Goal: Task Accomplishment & Management: Use online tool/utility

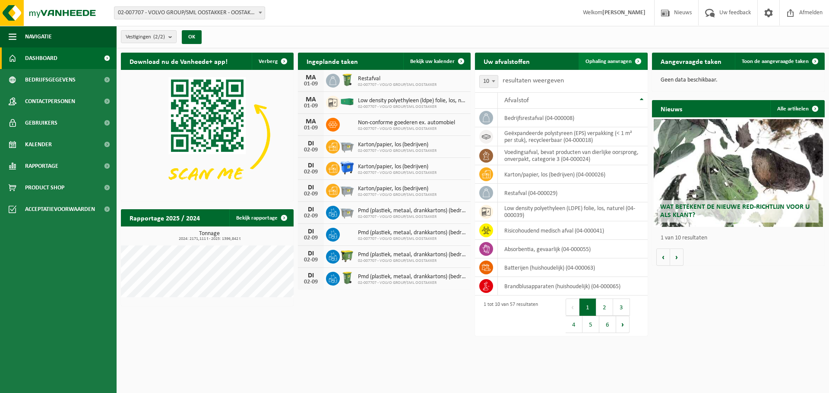
click at [604, 61] on span "Ophaling aanvragen" at bounding box center [609, 62] width 46 height 6
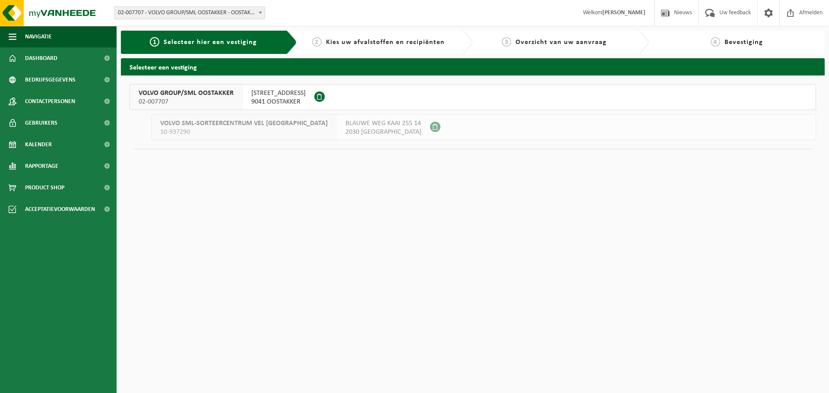
click at [209, 101] on span "02-007707" at bounding box center [186, 102] width 95 height 9
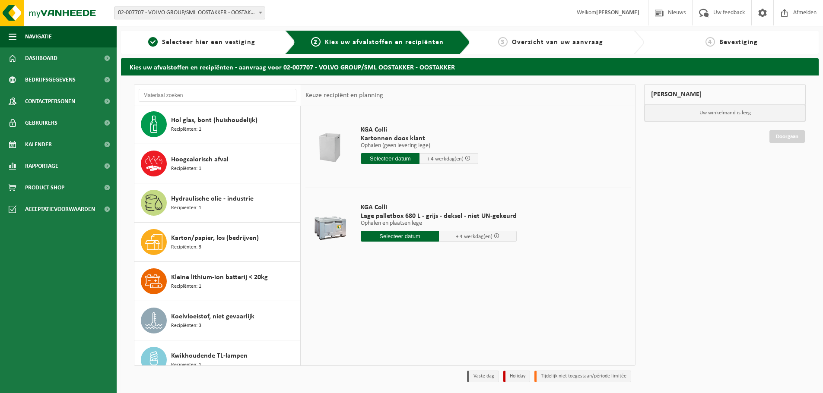
scroll to position [713, 0]
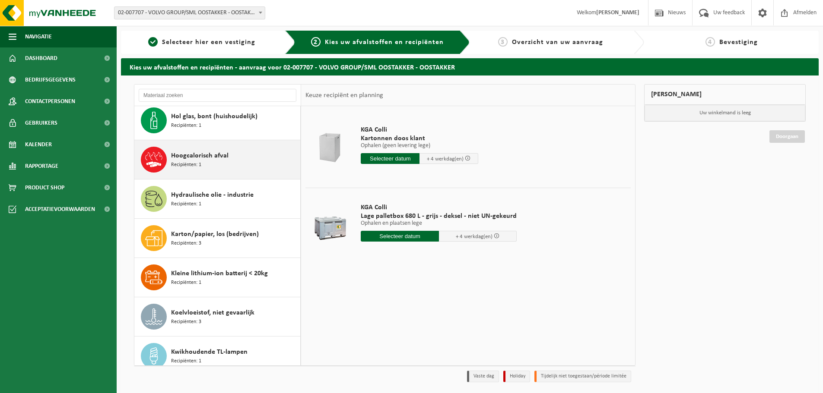
click at [191, 162] on span "Recipiënten: 1" at bounding box center [186, 165] width 30 height 8
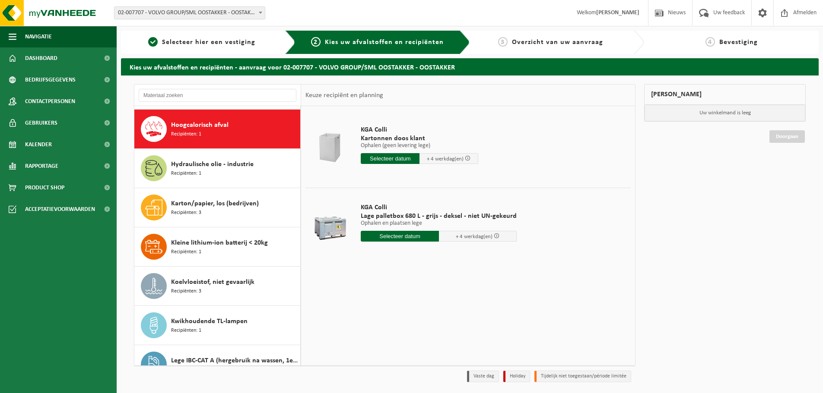
scroll to position [747, 0]
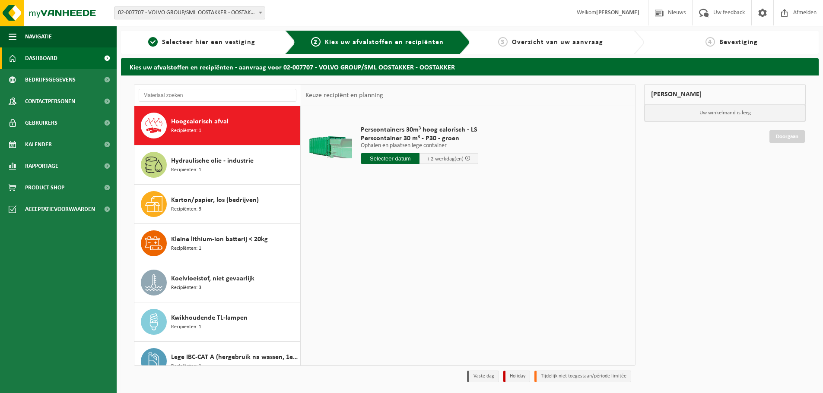
click at [54, 55] on span "Dashboard" at bounding box center [41, 59] width 32 height 22
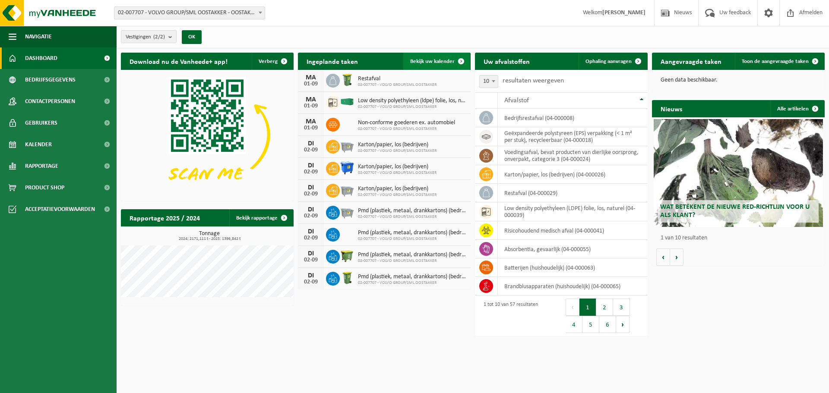
click at [426, 64] on link "Bekijk uw kalender" at bounding box center [436, 61] width 67 height 17
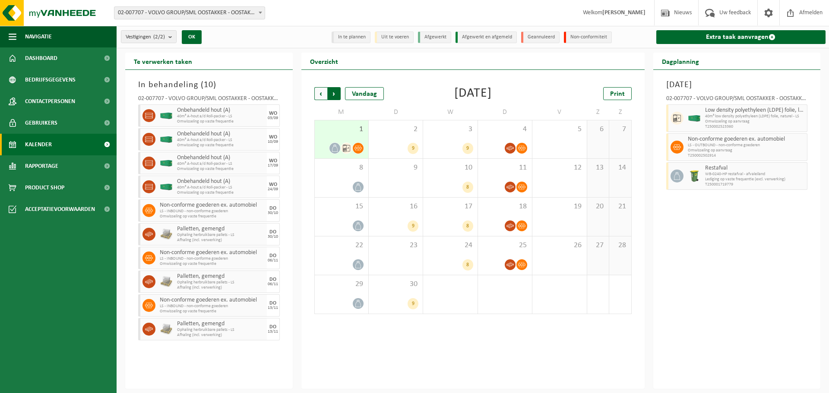
click at [319, 93] on span "Vorige" at bounding box center [320, 93] width 13 height 13
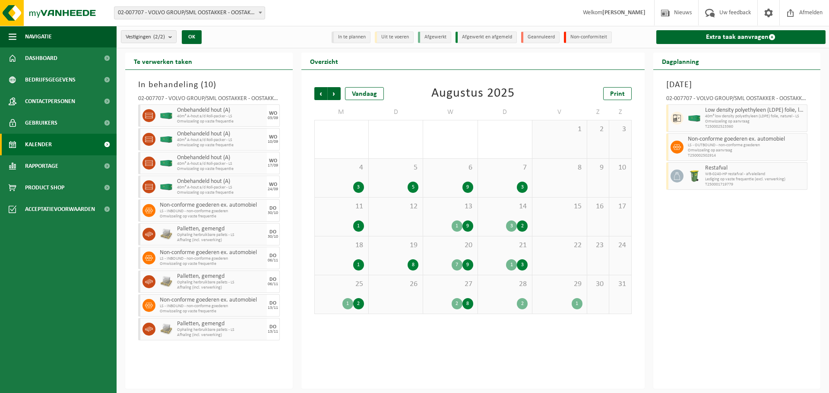
click at [560, 135] on div "1" at bounding box center [560, 140] width 54 height 38
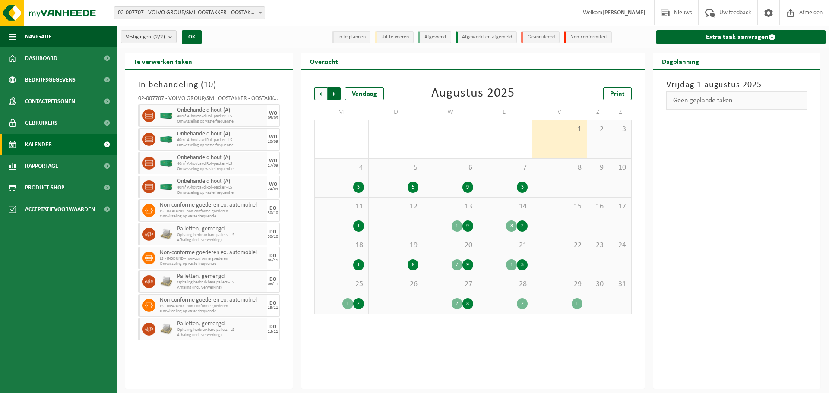
click at [320, 92] on span "Vorige" at bounding box center [320, 93] width 13 height 13
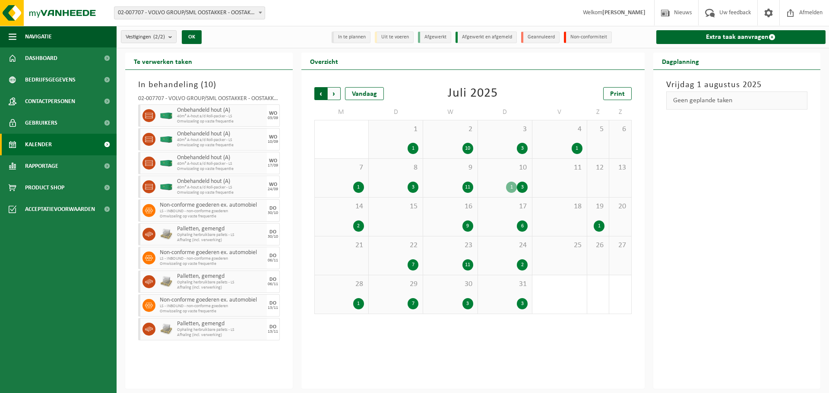
click at [333, 94] on span "Volgende" at bounding box center [334, 93] width 13 height 13
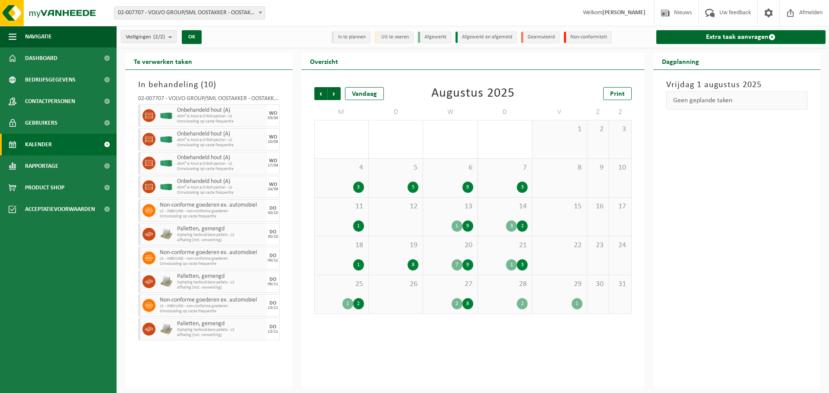
click at [572, 300] on div "1" at bounding box center [559, 303] width 45 height 11
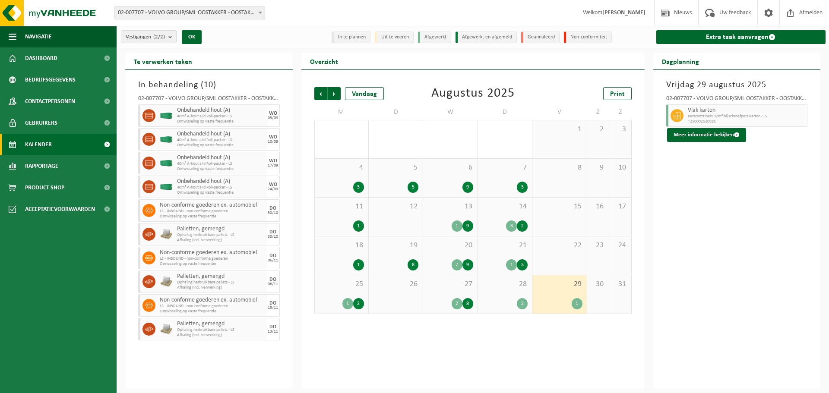
click at [453, 292] on div "27 2 8" at bounding box center [450, 295] width 54 height 38
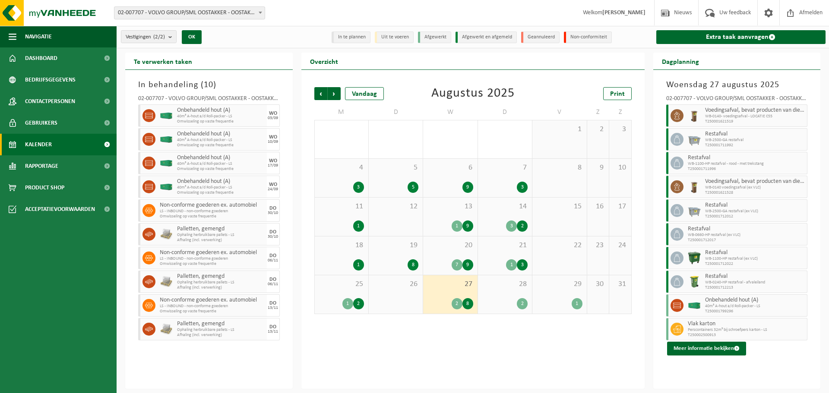
click at [338, 298] on div "1 2" at bounding box center [341, 303] width 45 height 11
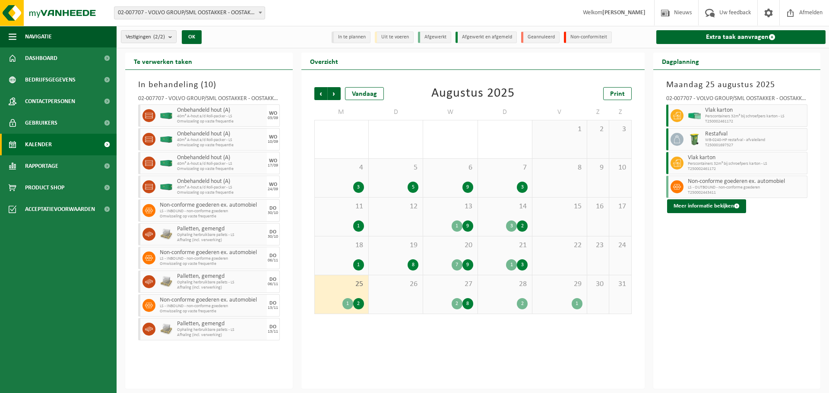
click at [444, 292] on div "27 2 8" at bounding box center [450, 295] width 54 height 38
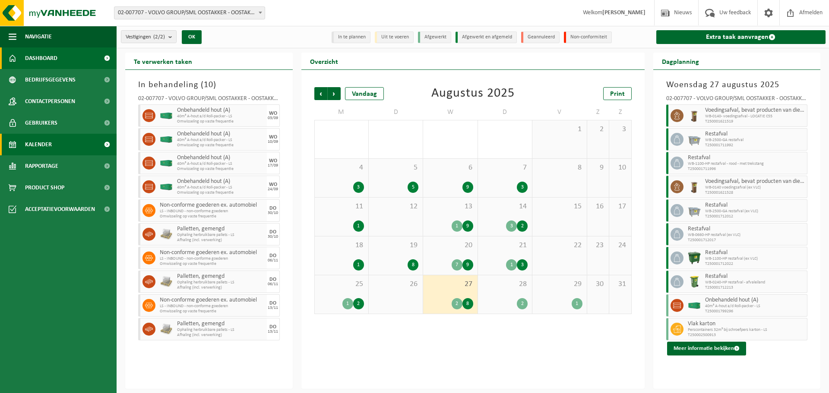
click at [60, 60] on link "Dashboard" at bounding box center [58, 59] width 117 height 22
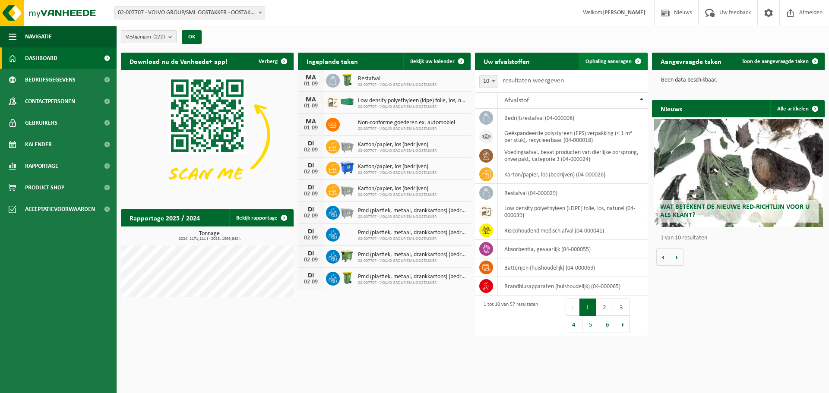
click at [618, 59] on span "Ophaling aanvragen" at bounding box center [609, 62] width 46 height 6
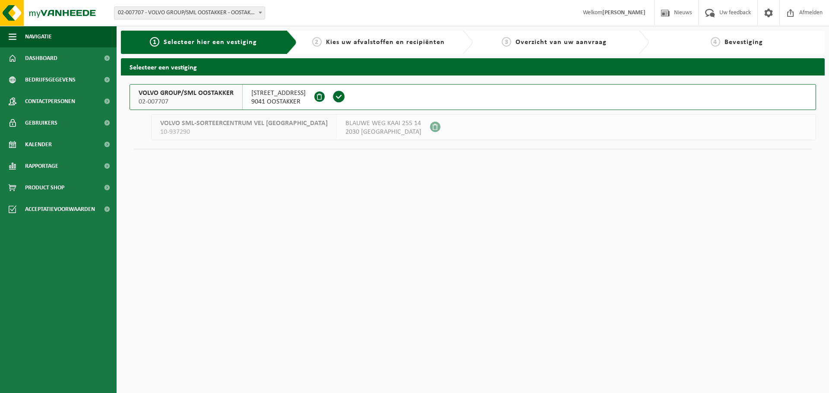
click at [204, 98] on span "02-007707" at bounding box center [186, 102] width 95 height 9
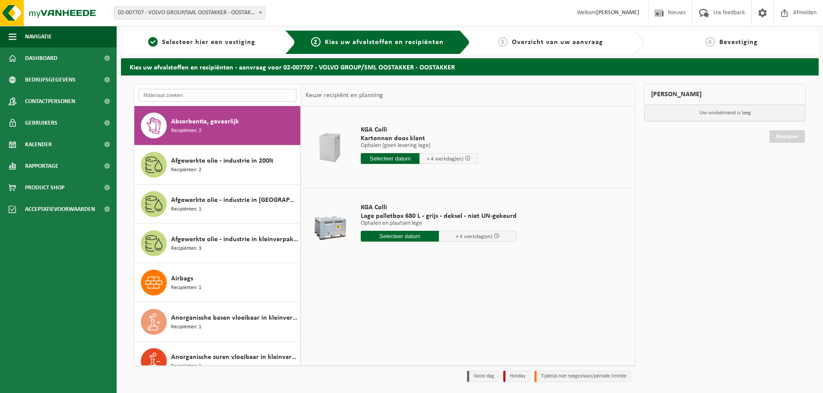
click at [200, 93] on input "text" at bounding box center [218, 95] width 158 height 13
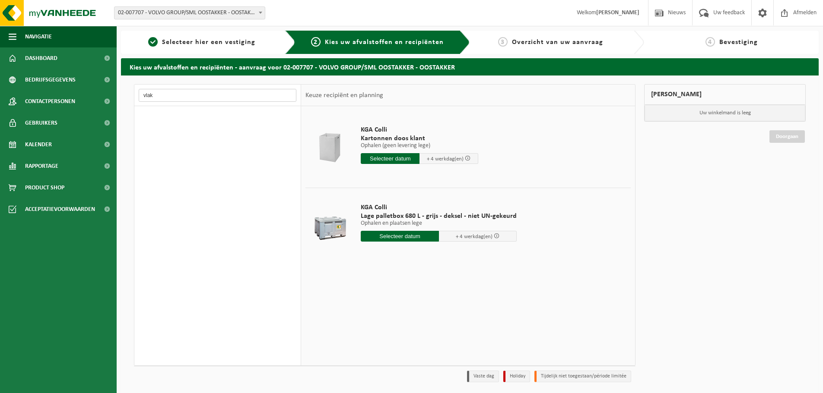
type input "vlak"
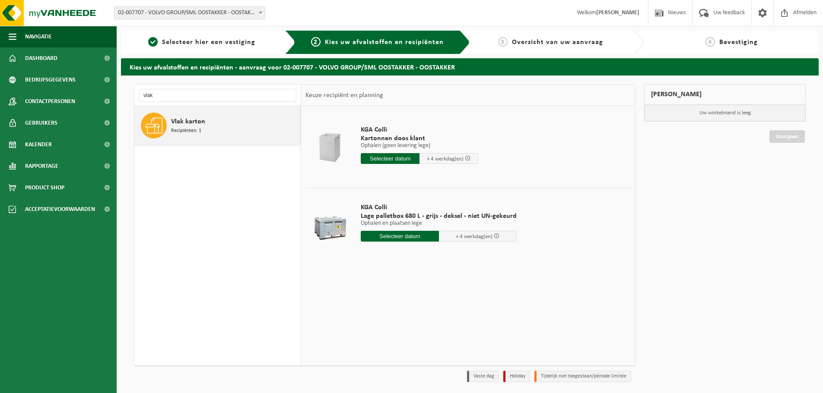
click at [212, 127] on div "Vlak karton Recipiënten: 1" at bounding box center [234, 126] width 127 height 26
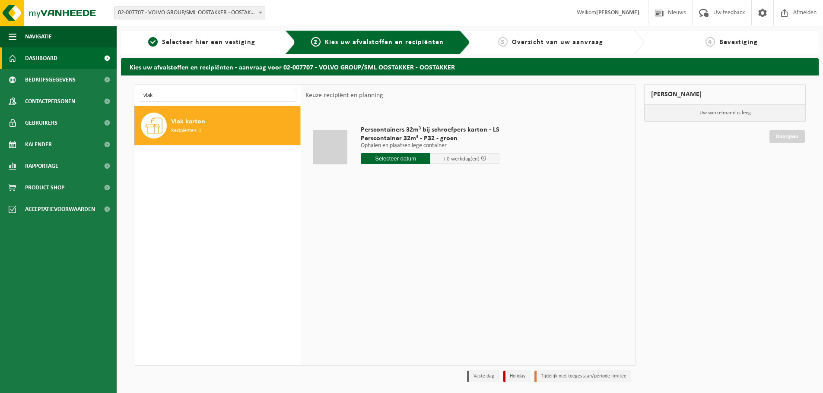
click at [62, 56] on link "Dashboard" at bounding box center [58, 59] width 117 height 22
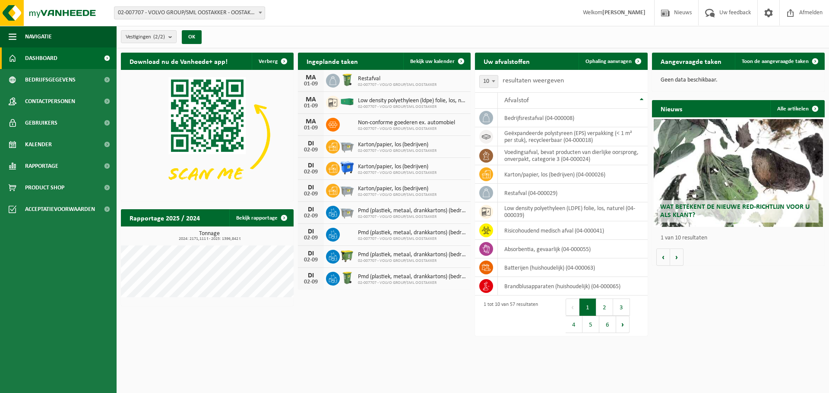
click at [73, 60] on link "Dashboard" at bounding box center [58, 59] width 117 height 22
click at [595, 61] on span "Ophaling aanvragen" at bounding box center [609, 62] width 46 height 6
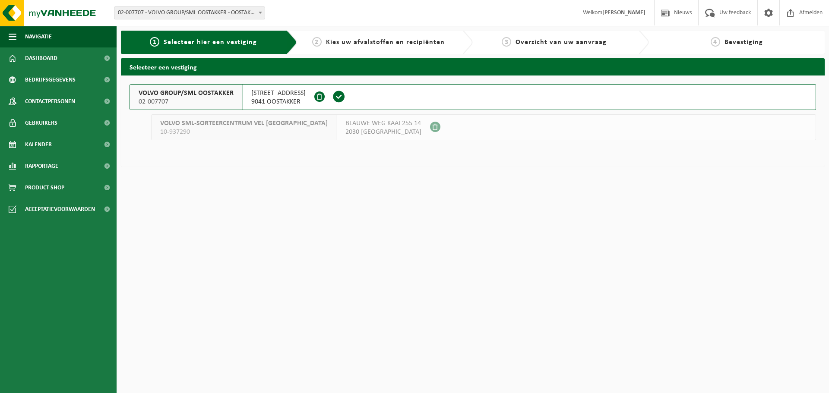
click at [256, 95] on span "SMALLEHEERWEG 29" at bounding box center [278, 93] width 54 height 9
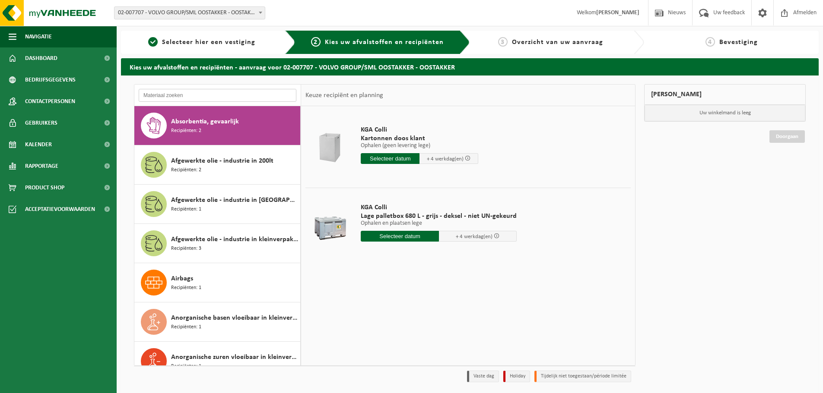
click at [193, 96] on input "text" at bounding box center [218, 95] width 158 height 13
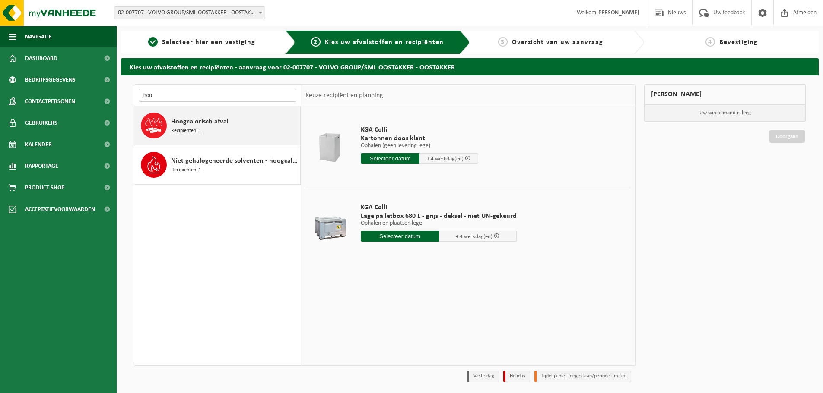
type input "hoo"
click at [197, 121] on span "Hoogcalorisch afval" at bounding box center [199, 122] width 57 height 10
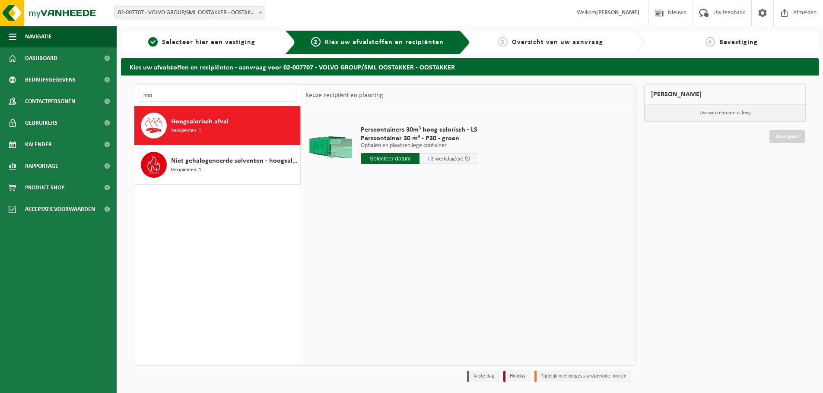
click at [383, 155] on input "text" at bounding box center [390, 158] width 59 height 11
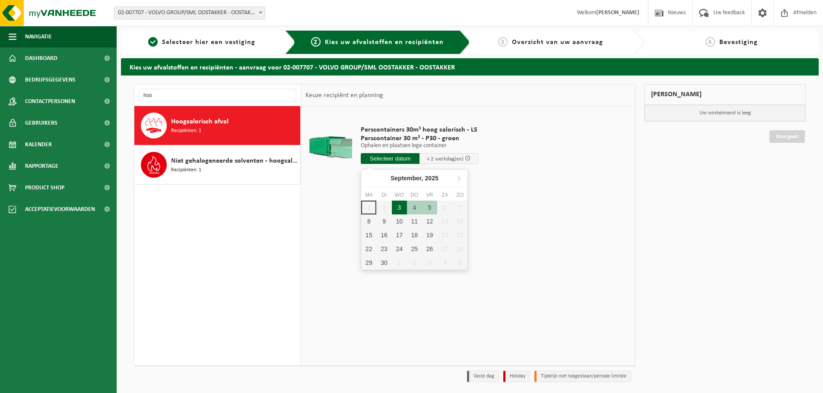
click at [403, 209] on div "3" at bounding box center [399, 208] width 15 height 14
type input "Van 2025-09-03"
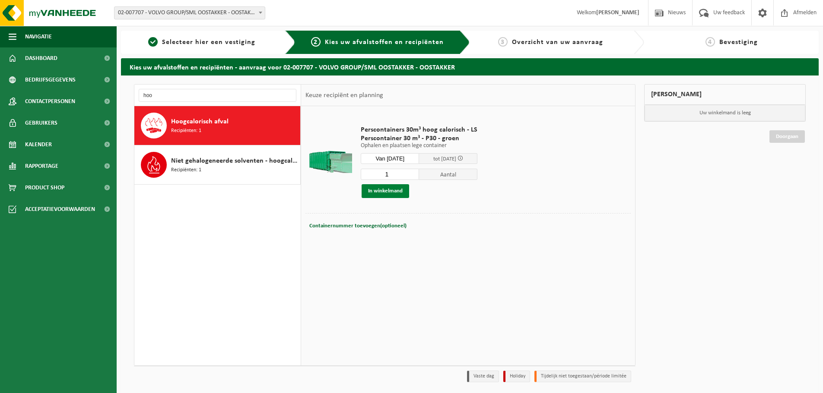
click at [395, 193] on button "In winkelmand" at bounding box center [386, 191] width 48 height 14
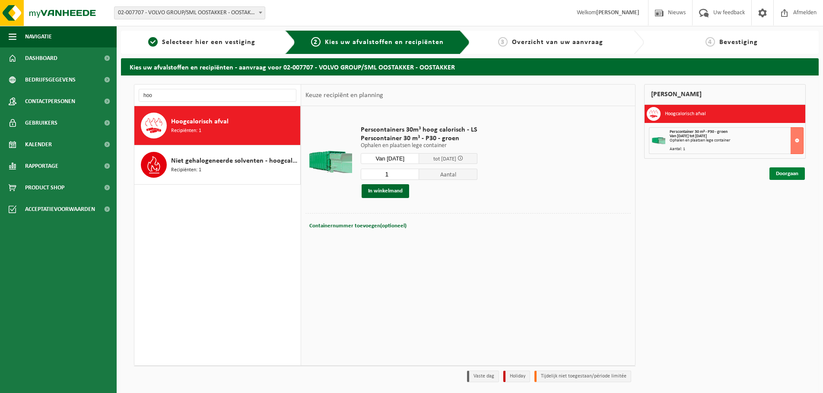
click at [791, 174] on link "Doorgaan" at bounding box center [786, 174] width 35 height 13
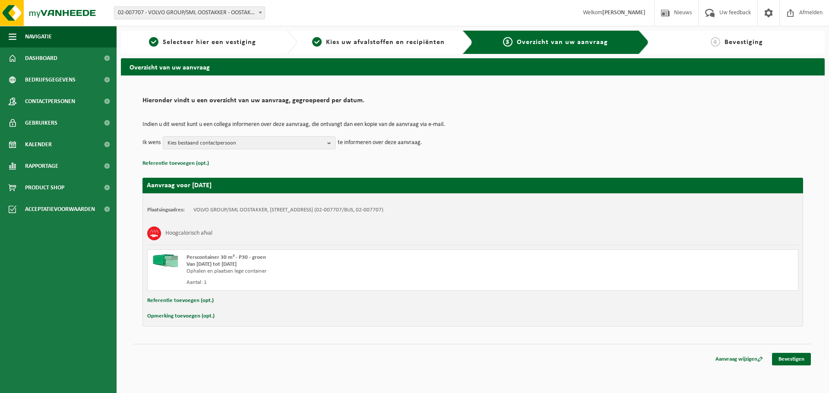
click at [191, 314] on button "Opmerking toevoegen (opt.)" at bounding box center [180, 316] width 67 height 11
click at [220, 318] on input "text" at bounding box center [490, 317] width 600 height 13
type input "Volledig gevuld met karton door de gekende problemen met onze kartonpers"
click at [328, 141] on b "button" at bounding box center [331, 143] width 8 height 12
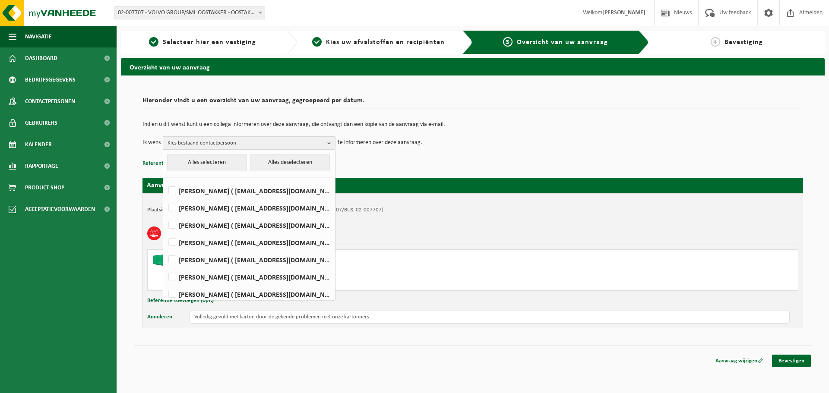
click at [327, 143] on button "Kies bestaand contactpersoon" at bounding box center [249, 142] width 173 height 13
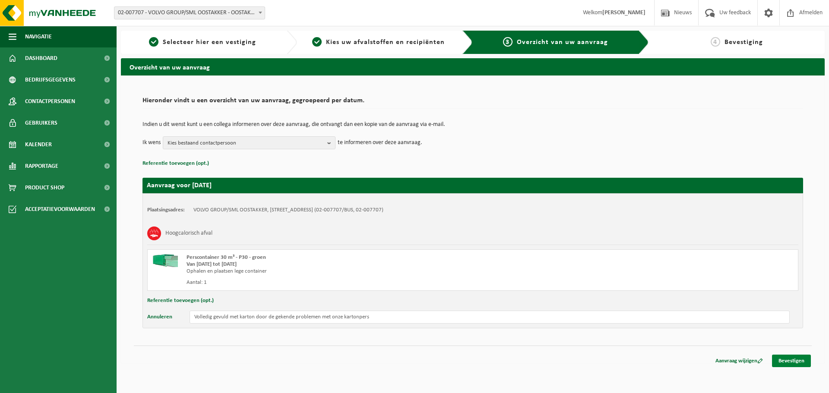
click at [785, 363] on link "Bevestigen" at bounding box center [791, 361] width 39 height 13
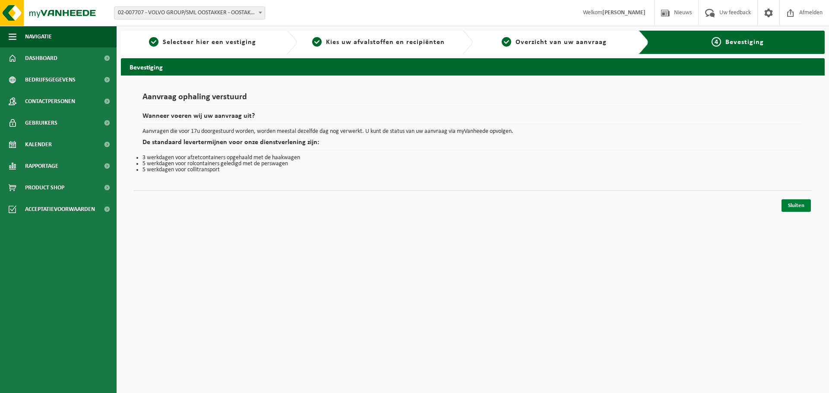
click at [789, 207] on link "Sluiten" at bounding box center [796, 206] width 29 height 13
